Goal: Check status: Check status

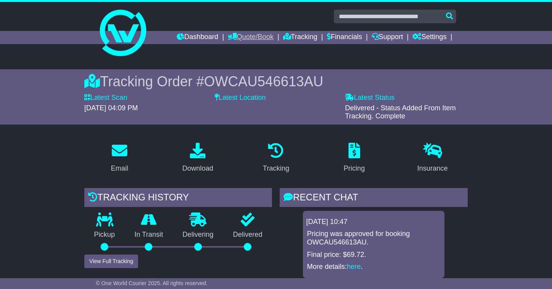
click at [243, 39] on link "Quote/Book" at bounding box center [251, 37] width 46 height 13
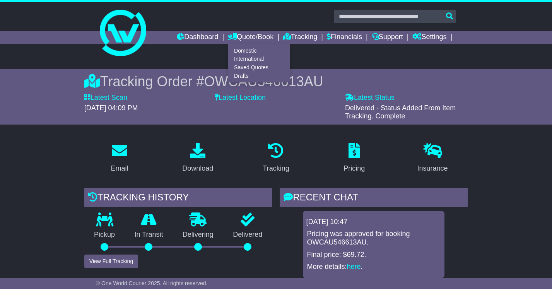
drag, startPoint x: 329, startPoint y: 152, endPoint x: 324, endPoint y: 145, distance: 9.1
click at [329, 152] on div "Pricing" at bounding box center [354, 158] width 78 height 36
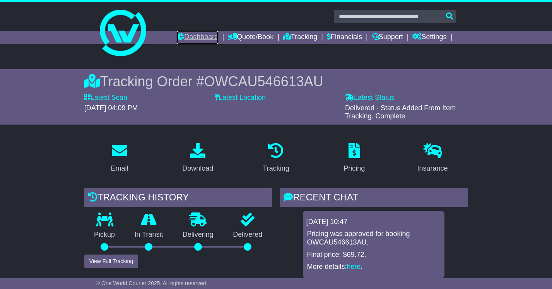
click at [181, 33] on link "Dashboard" at bounding box center [197, 37] width 41 height 13
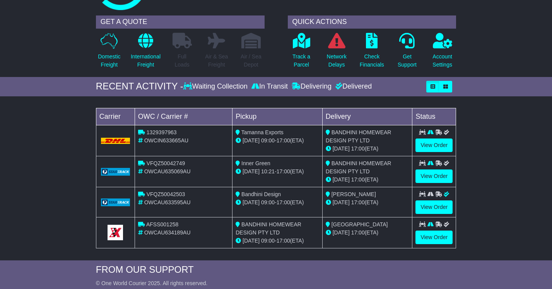
scroll to position [45, 0]
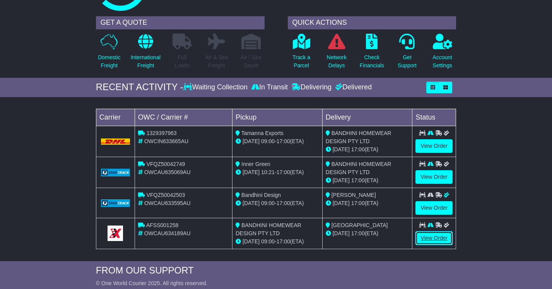
click at [418, 236] on link "View Order" at bounding box center [434, 238] width 37 height 14
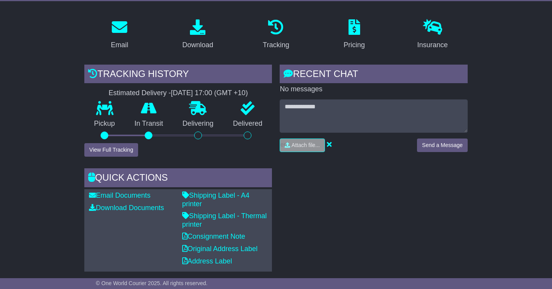
scroll to position [147, 0]
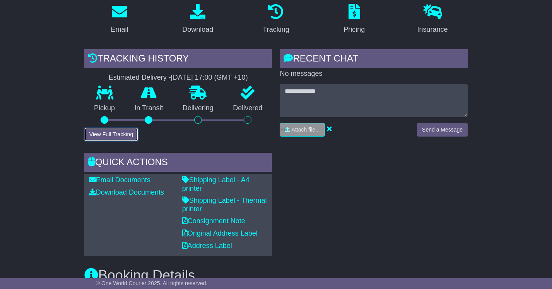
click at [134, 129] on button "View Full Tracking" at bounding box center [111, 135] width 54 height 14
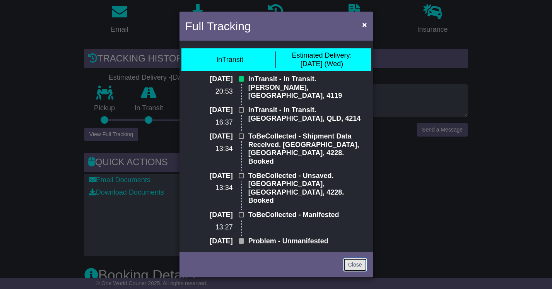
click at [358, 269] on link "Close" at bounding box center [355, 265] width 24 height 14
